Goal: Entertainment & Leisure: Consume media (video, audio)

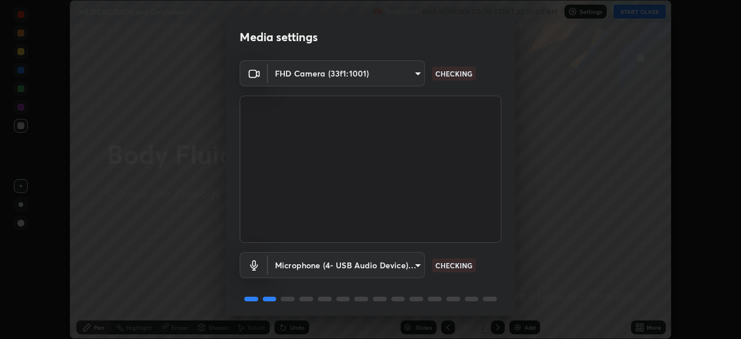
scroll to position [41, 0]
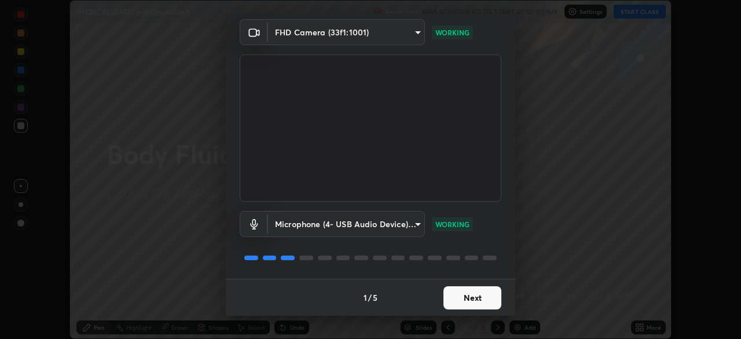
click at [485, 298] on button "Next" at bounding box center [472, 297] width 58 height 23
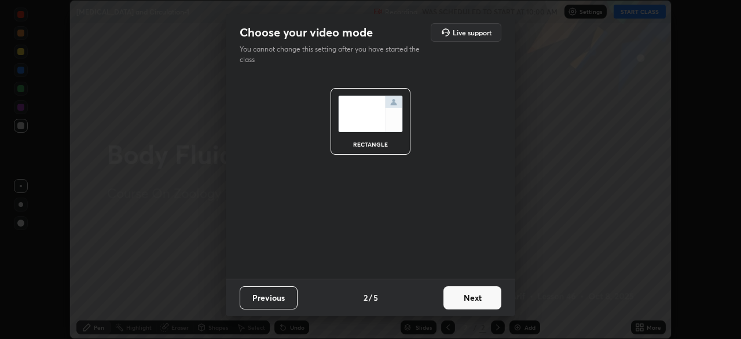
click at [487, 299] on button "Next" at bounding box center [472, 297] width 58 height 23
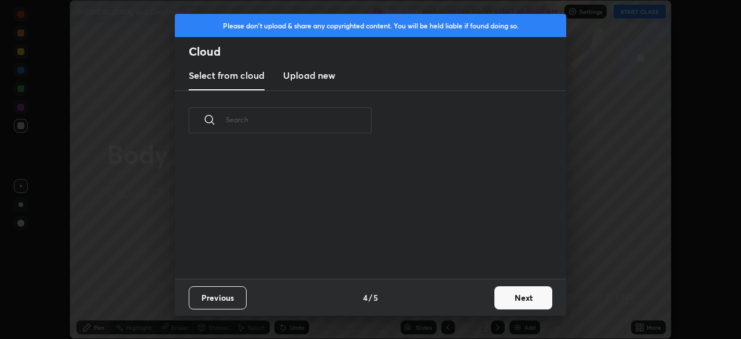
click at [501, 300] on button "Next" at bounding box center [523, 297] width 58 height 23
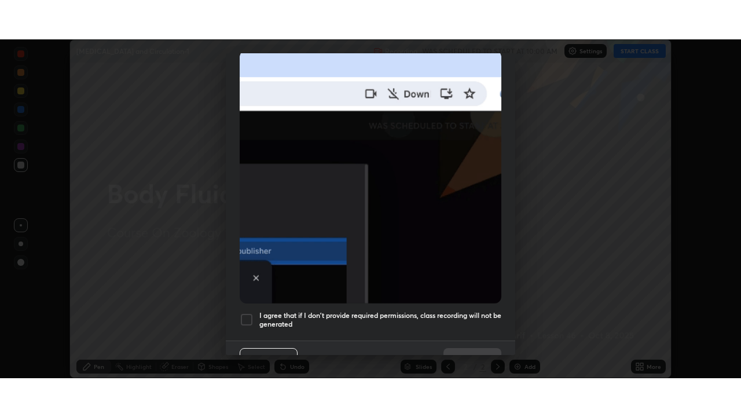
scroll to position [277, 0]
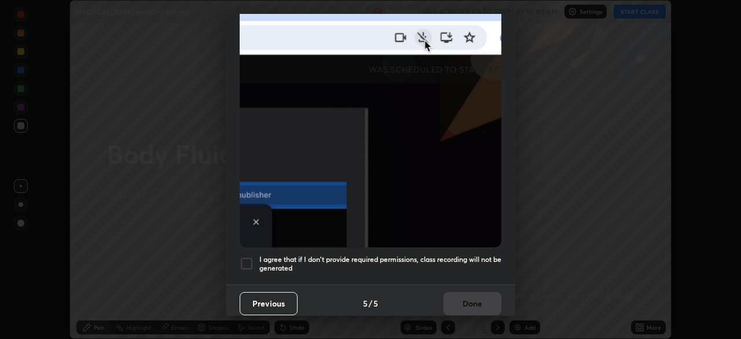
click at [422, 255] on h5 "I agree that if I don't provide required permissions, class recording will not …" at bounding box center [380, 264] width 242 height 18
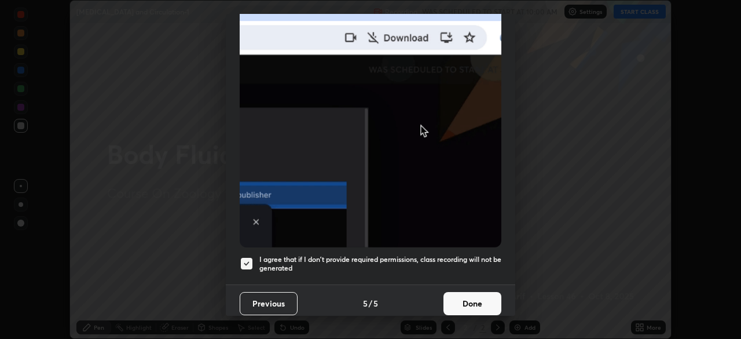
click at [489, 297] on button "Done" at bounding box center [472, 303] width 58 height 23
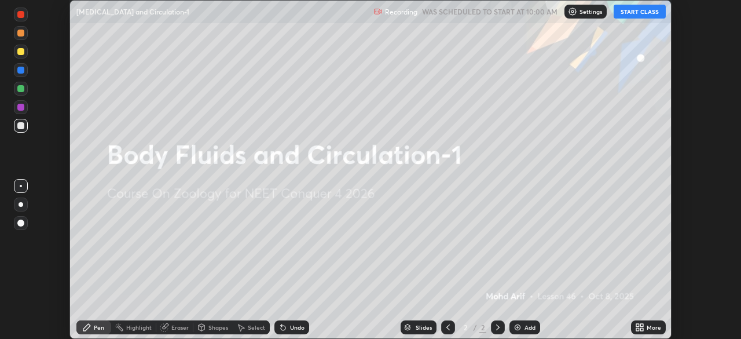
click at [637, 329] on icon at bounding box center [637, 329] width 3 height 3
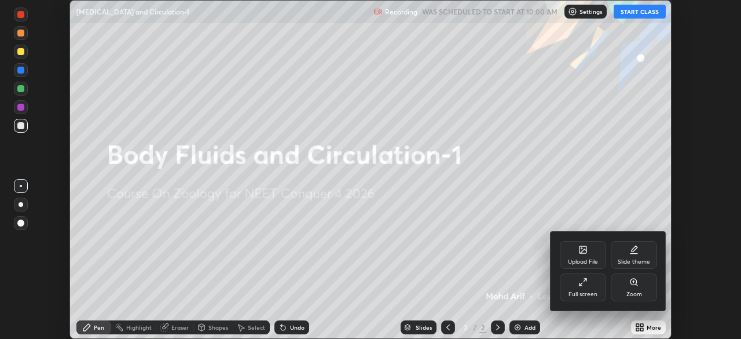
click at [582, 288] on div "Full screen" at bounding box center [583, 287] width 46 height 28
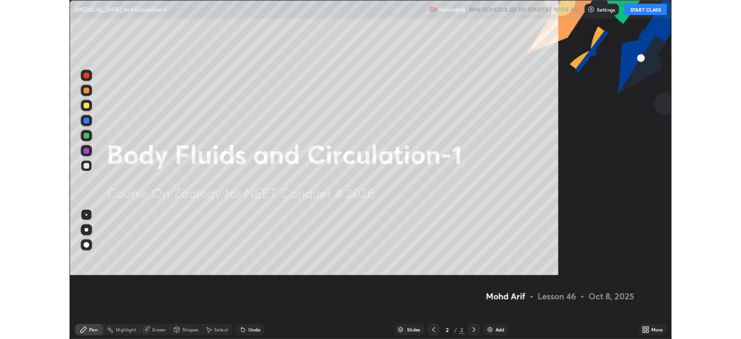
scroll to position [417, 741]
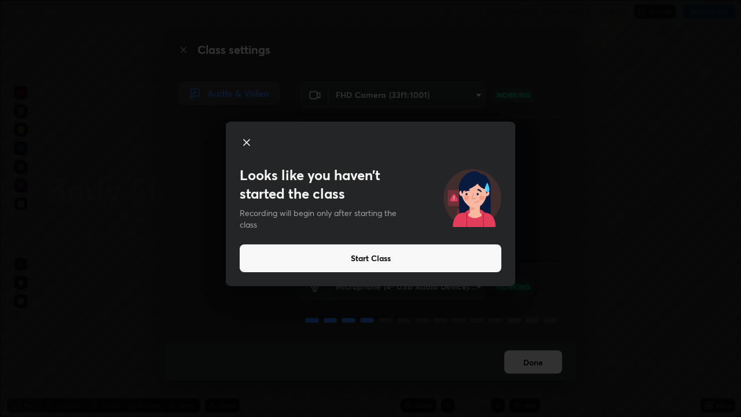
click at [459, 263] on button "Start Class" at bounding box center [371, 258] width 262 height 28
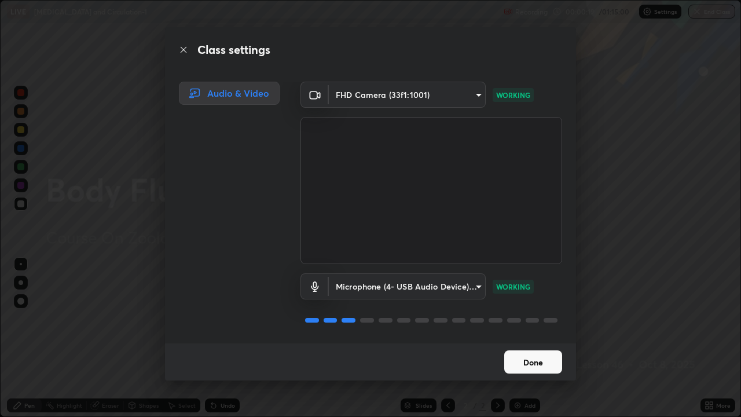
click at [536, 338] on button "Done" at bounding box center [533, 361] width 58 height 23
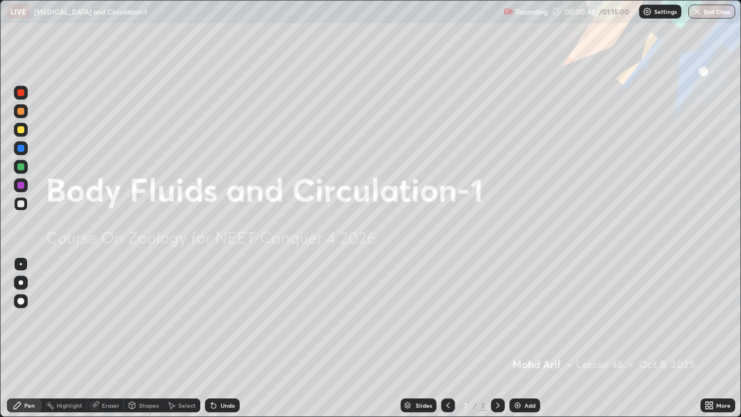
click at [707, 338] on icon at bounding box center [707, 403] width 3 height 3
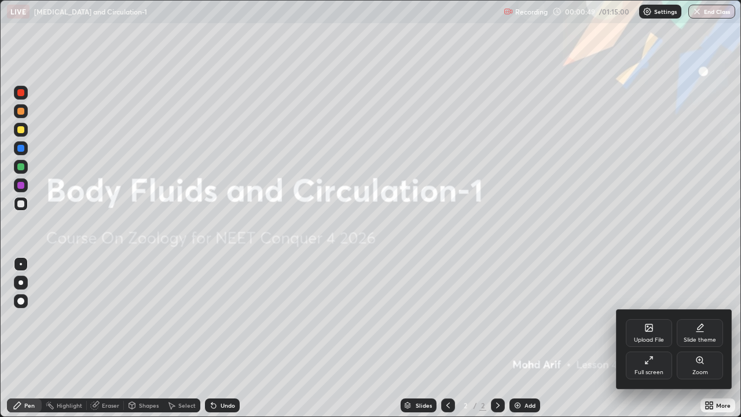
click at [646, 338] on div "Full screen" at bounding box center [649, 365] width 46 height 28
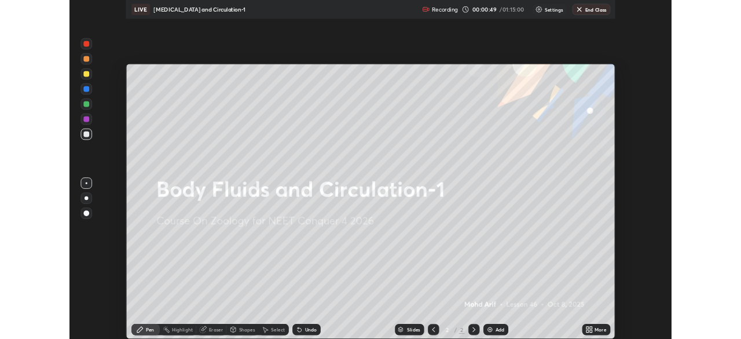
scroll to position [57558, 57156]
